Goal: Check status: Check status

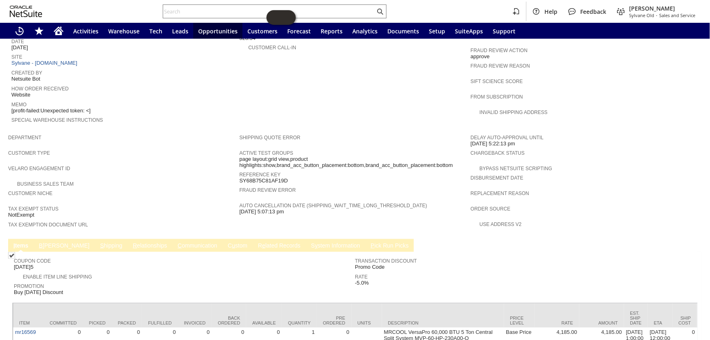
scroll to position [403, 0]
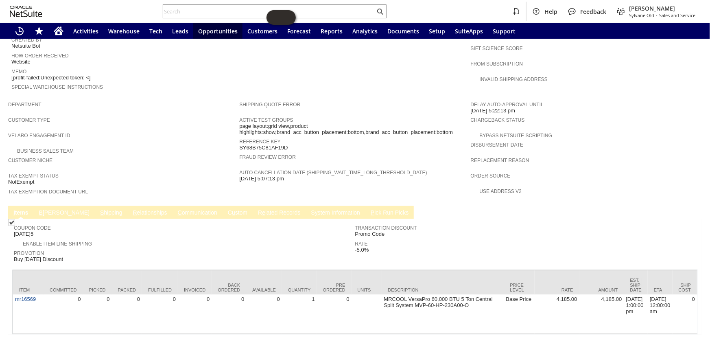
click at [45, 209] on link "B [PERSON_NAME]" at bounding box center [64, 213] width 55 height 8
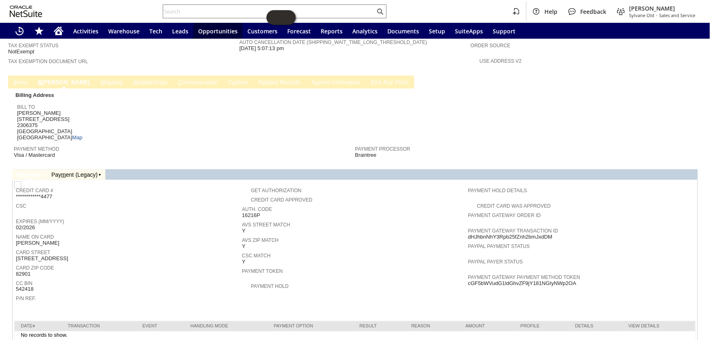
scroll to position [496, 0]
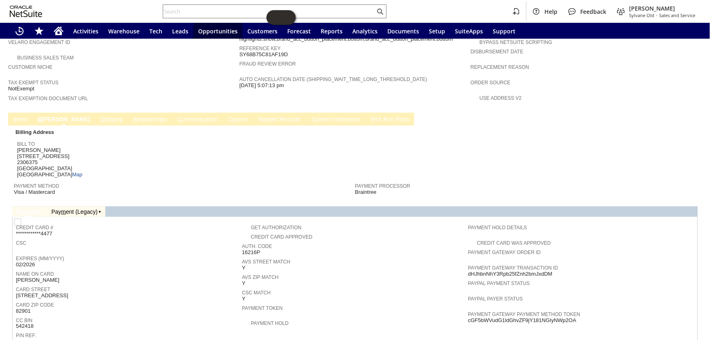
drag, startPoint x: 581, startPoint y: 284, endPoint x: 465, endPoint y: 288, distance: 116.0
click at [468, 309] on div "Payment Gateway Payment Method Token cGF5bWVudG1ldGhvZF9jY181NGIyNWp2OA" at bounding box center [579, 316] width 222 height 15
copy span "cGF5bWVudG1ldGhvZF9jY181NGIyNWp2OA"
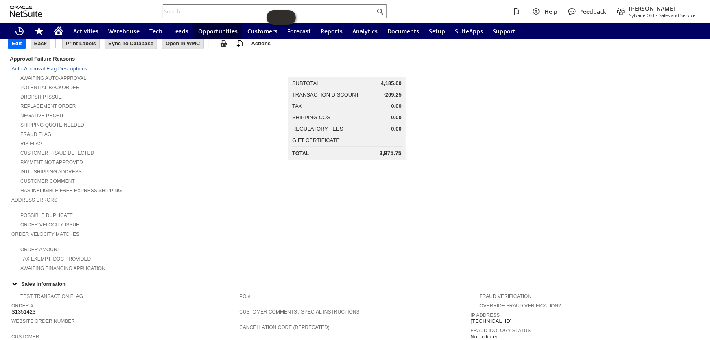
scroll to position [0, 0]
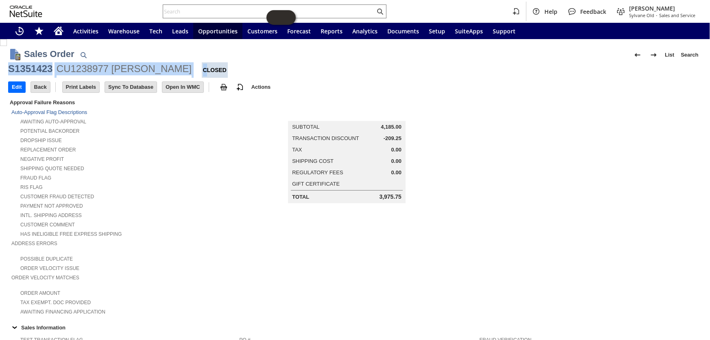
drag, startPoint x: 178, startPoint y: 70, endPoint x: 9, endPoint y: 66, distance: 168.5
click at [9, 66] on div "S1351423 CU1238977 [PERSON_NAME] Closed" at bounding box center [355, 69] width 694 height 15
copy div "S1351423 CU1238977 [PERSON_NAME] C"
